Goal: Download file/media

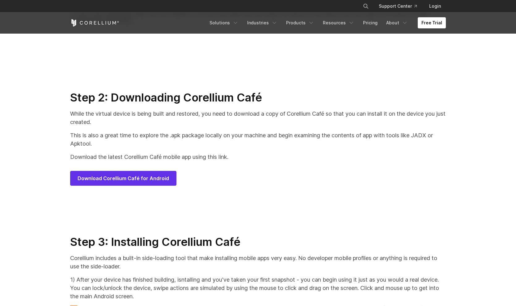
scroll to position [3076, 0]
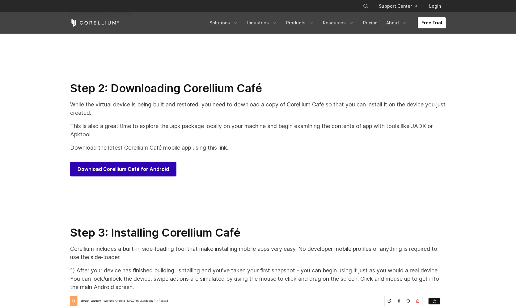
click at [152, 173] on span "Download Corellium Café for Android" at bounding box center [123, 169] width 91 height 7
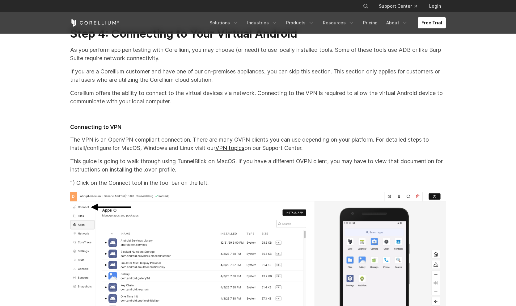
scroll to position [4506, 0]
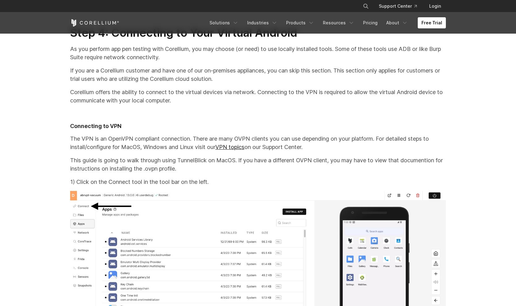
click at [238, 105] on p "Corellium offers the ability to connect to the virtual devices via network. Con…" at bounding box center [258, 96] width 376 height 17
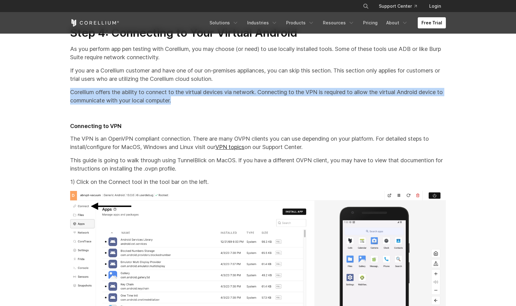
drag, startPoint x: 199, startPoint y: 92, endPoint x: 214, endPoint y: 106, distance: 20.3
click at [214, 105] on p "Corellium offers the ability to connect to the virtual devices via network. Con…" at bounding box center [258, 96] width 376 height 17
drag, startPoint x: 216, startPoint y: 96, endPoint x: 216, endPoint y: 107, distance: 10.2
click at [216, 105] on p "Corellium offers the ability to connect to the virtual devices via network. Con…" at bounding box center [258, 96] width 376 height 17
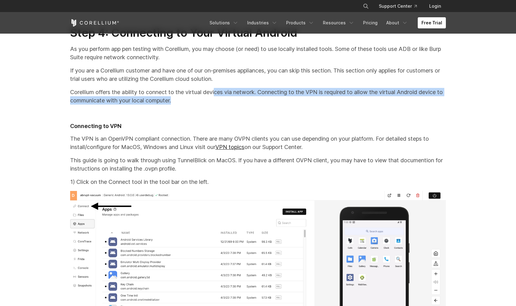
click at [216, 105] on p "Corellium offers the ability to connect to the virtual devices via network. Con…" at bounding box center [258, 96] width 376 height 17
drag, startPoint x: 228, startPoint y: 103, endPoint x: 232, endPoint y: 118, distance: 16.1
click at [232, 118] on p at bounding box center [258, 114] width 376 height 8
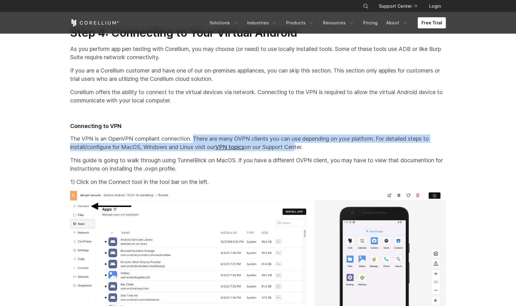
drag, startPoint x: 196, startPoint y: 146, endPoint x: 299, endPoint y: 155, distance: 103.3
click at [299, 151] on p "The VPN is an OpenVPN compliant connection. There are many OVPN clients you can…" at bounding box center [258, 143] width 376 height 17
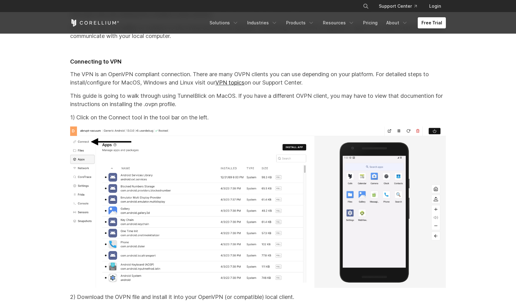
scroll to position [4571, 0]
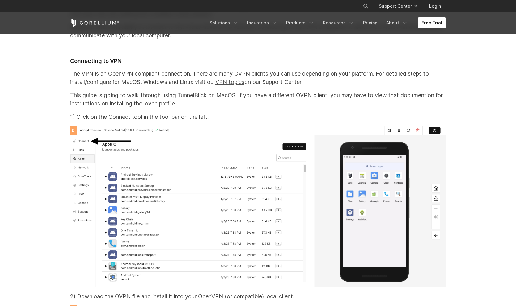
click at [235, 85] on link "VPN topics" at bounding box center [229, 82] width 29 height 6
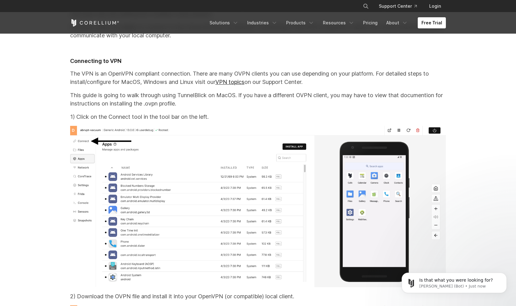
scroll to position [0, 0]
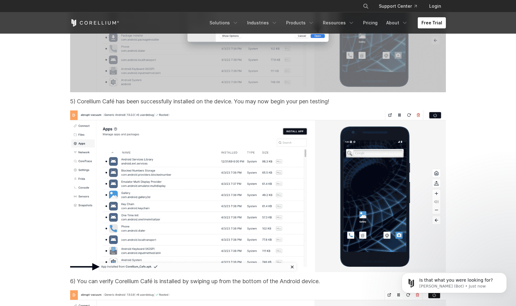
scroll to position [3911, 0]
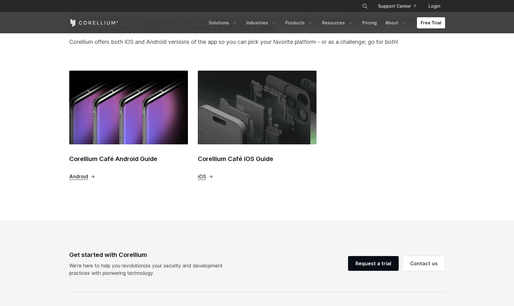
scroll to position [203, 0]
